Goal: Task Accomplishment & Management: Manage account settings

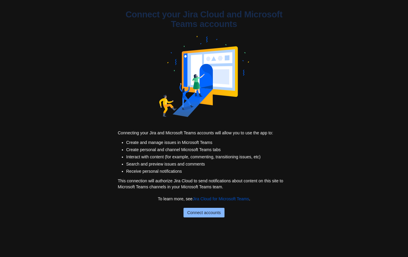
click at [199, 213] on span "Connect accounts" at bounding box center [204, 212] width 34 height 10
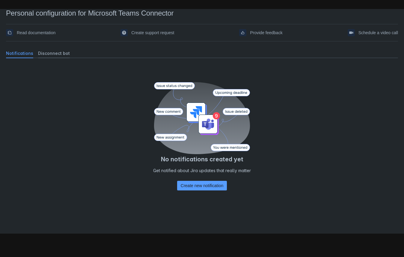
click at [51, 54] on span "Disconnect bot" at bounding box center [54, 53] width 32 height 6
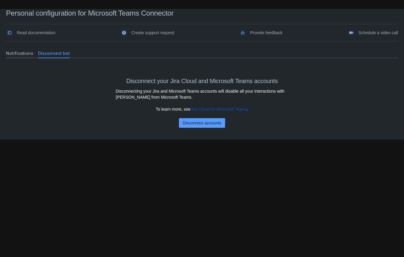
click at [23, 56] on span "Notifications" at bounding box center [19, 53] width 27 height 6
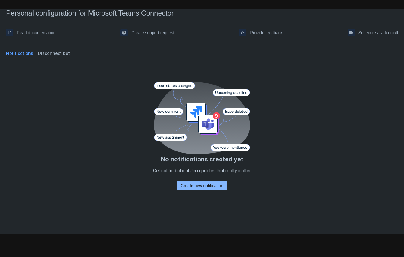
click at [201, 186] on span "Create new notification" at bounding box center [202, 186] width 43 height 10
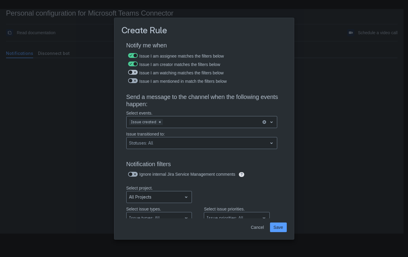
click at [131, 74] on span at bounding box center [130, 72] width 5 height 5
click at [131, 74] on input "checkbox" at bounding box center [130, 72] width 4 height 4
checkbox input "true"
click at [133, 81] on span at bounding box center [135, 80] width 5 height 5
click at [132, 81] on input "checkbox" at bounding box center [130, 81] width 4 height 4
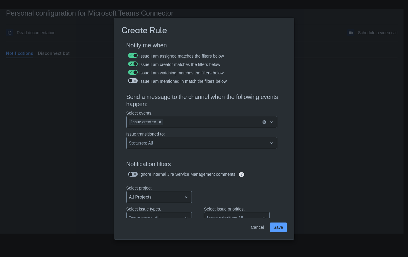
checkbox input "true"
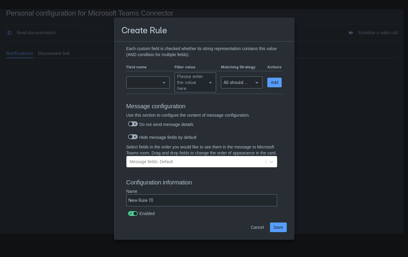
scroll to position [242, 0]
click at [279, 229] on span "Save" at bounding box center [279, 227] width 10 height 10
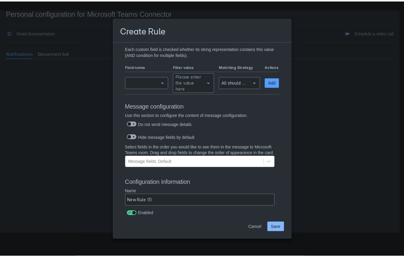
scroll to position [0, 0]
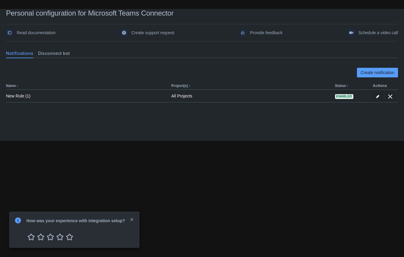
click at [132, 219] on span "close" at bounding box center [131, 219] width 5 height 5
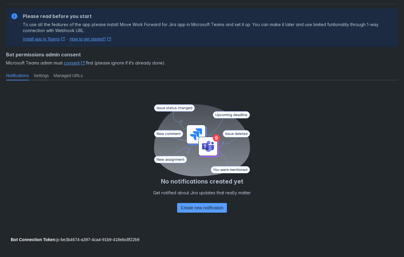
click at [45, 78] on span "Settings" at bounding box center [41, 75] width 15 height 6
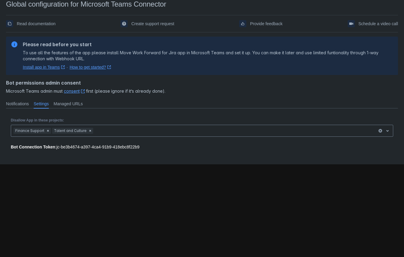
scroll to position [9, 0]
click at [73, 104] on span "Managed URLs" at bounding box center [68, 104] width 29 height 6
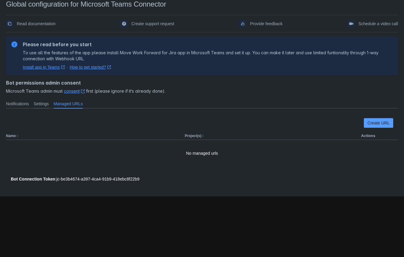
click at [47, 106] on span "Settings" at bounding box center [41, 104] width 15 height 6
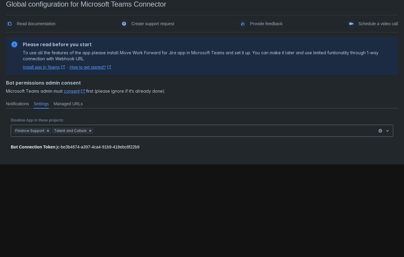
click at [70, 106] on span "Managed URLs" at bounding box center [68, 104] width 29 height 6
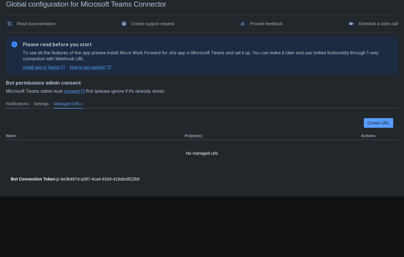
click at [17, 104] on span "Notifications" at bounding box center [17, 104] width 23 height 6
